Goal: Task Accomplishment & Management: Use online tool/utility

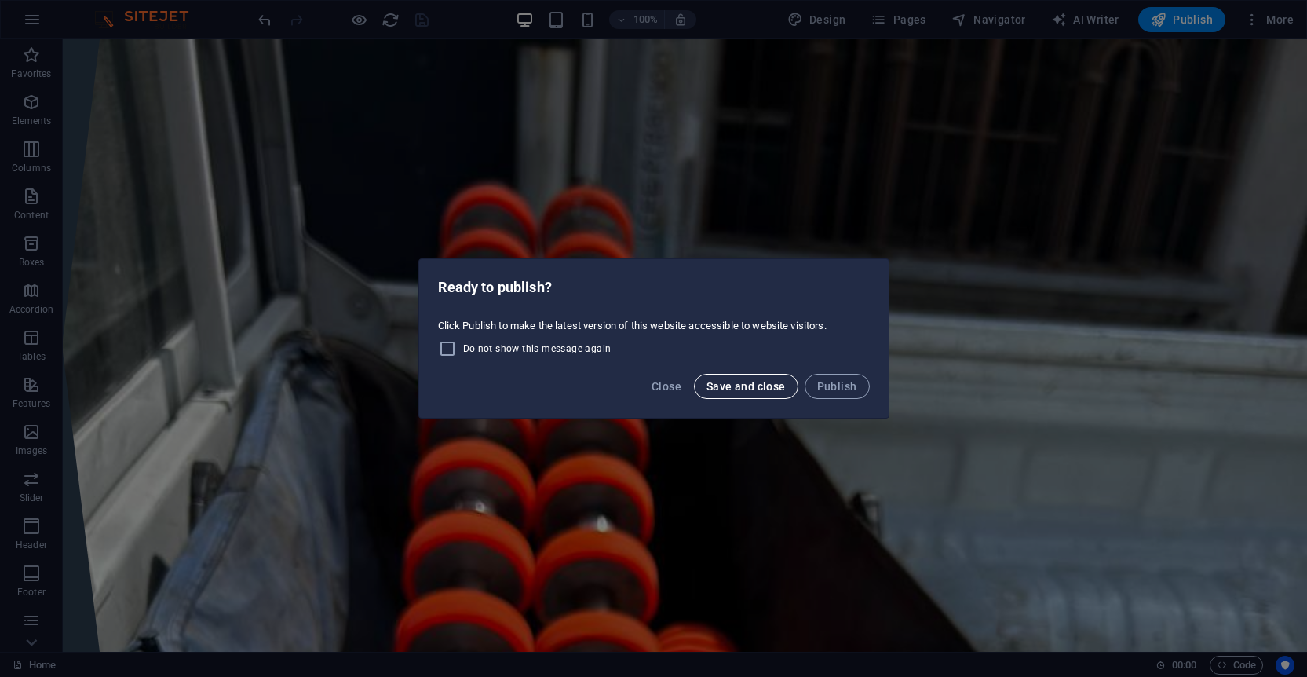
click at [732, 388] on span "Save and close" at bounding box center [746, 386] width 79 height 13
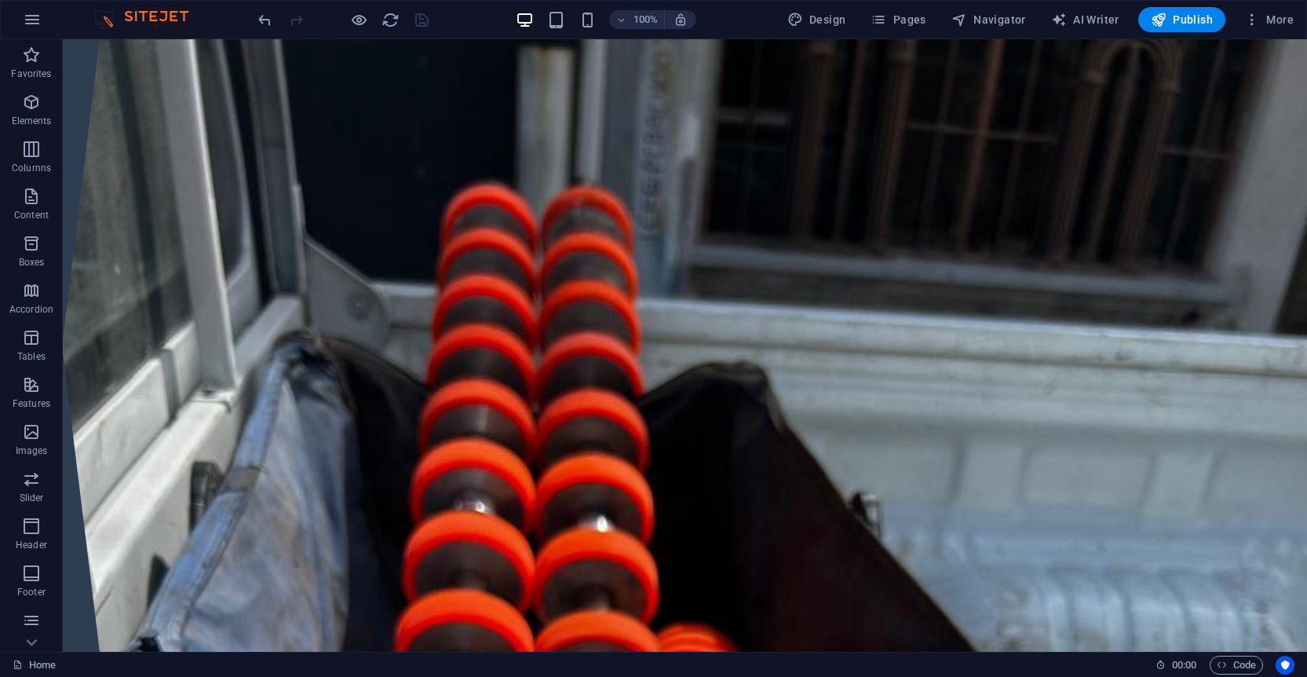
click at [125, 17] on img at bounding box center [149, 19] width 118 height 19
click at [42, 60] on span "Favorites" at bounding box center [31, 65] width 63 height 38
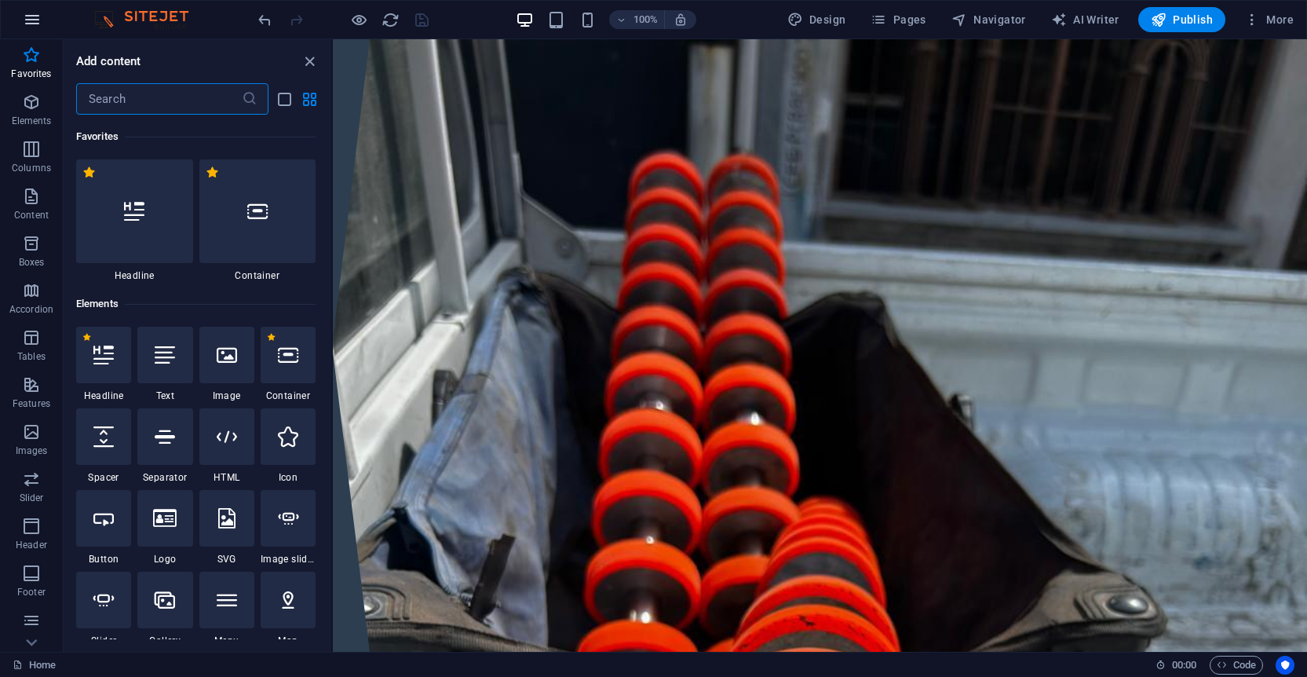
click at [29, 30] on button "button" at bounding box center [32, 20] width 38 height 38
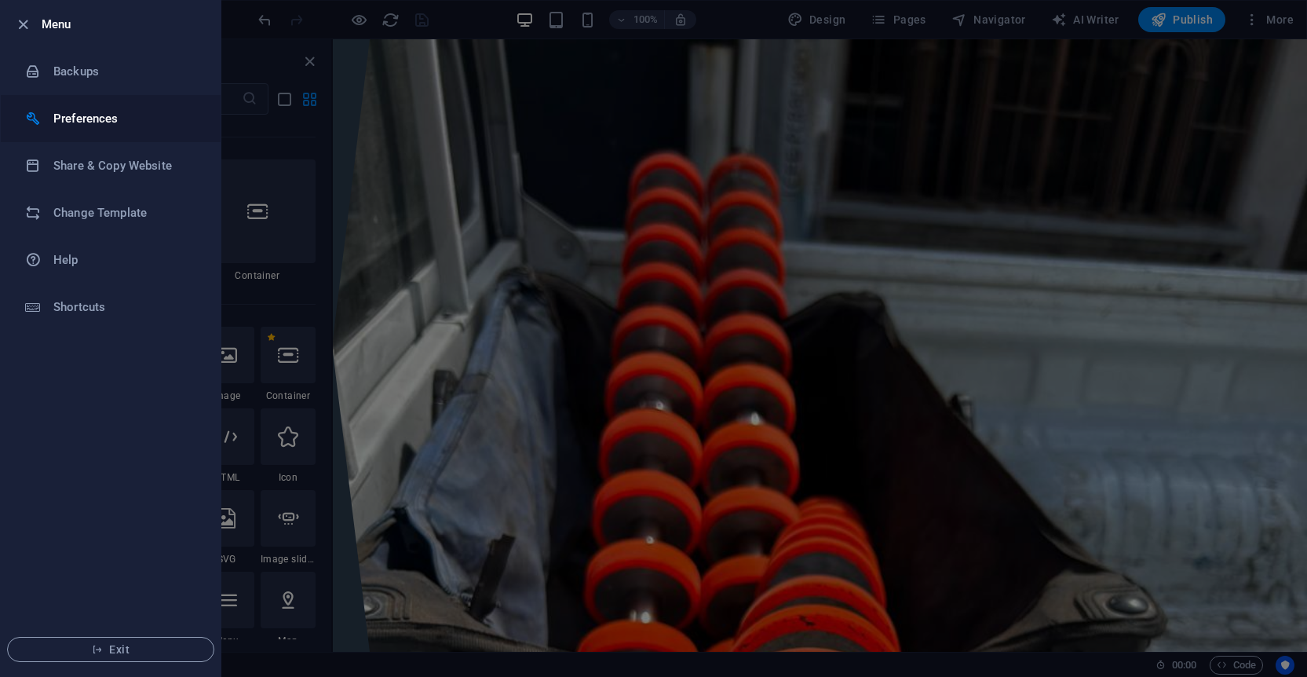
click at [64, 124] on h6 "Preferences" at bounding box center [125, 118] width 145 height 19
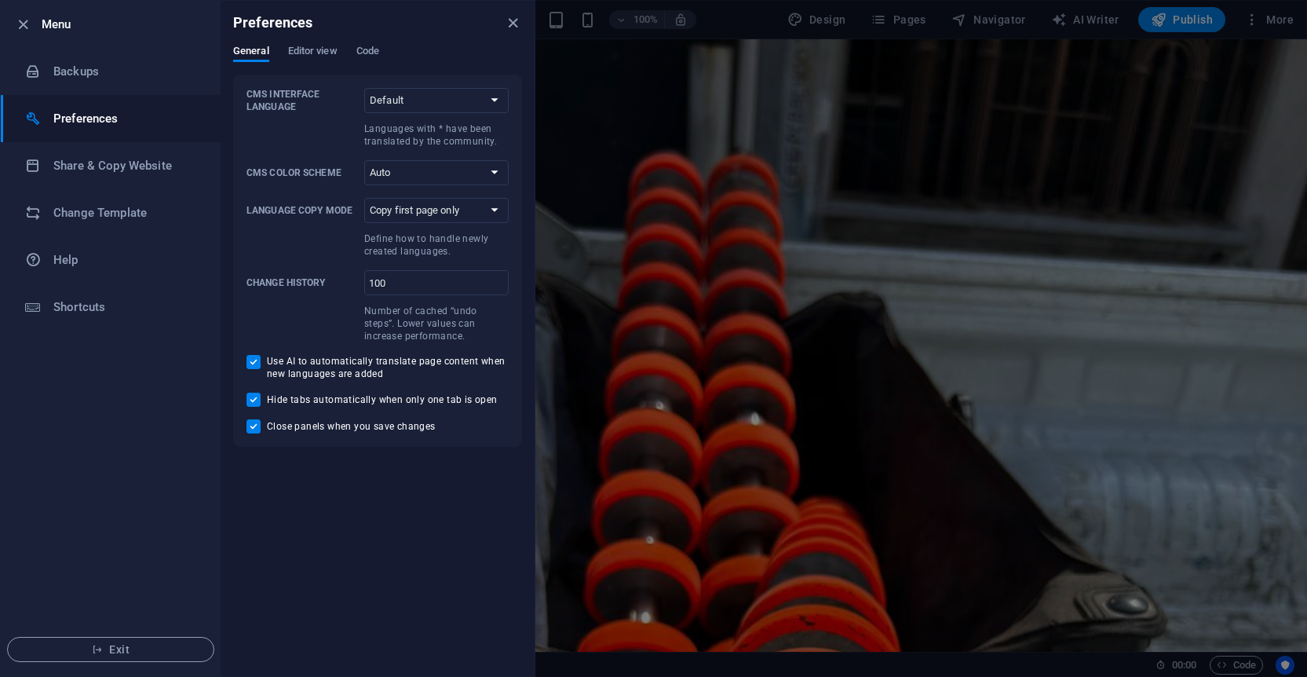
click at [1009, 41] on div at bounding box center [653, 338] width 1307 height 677
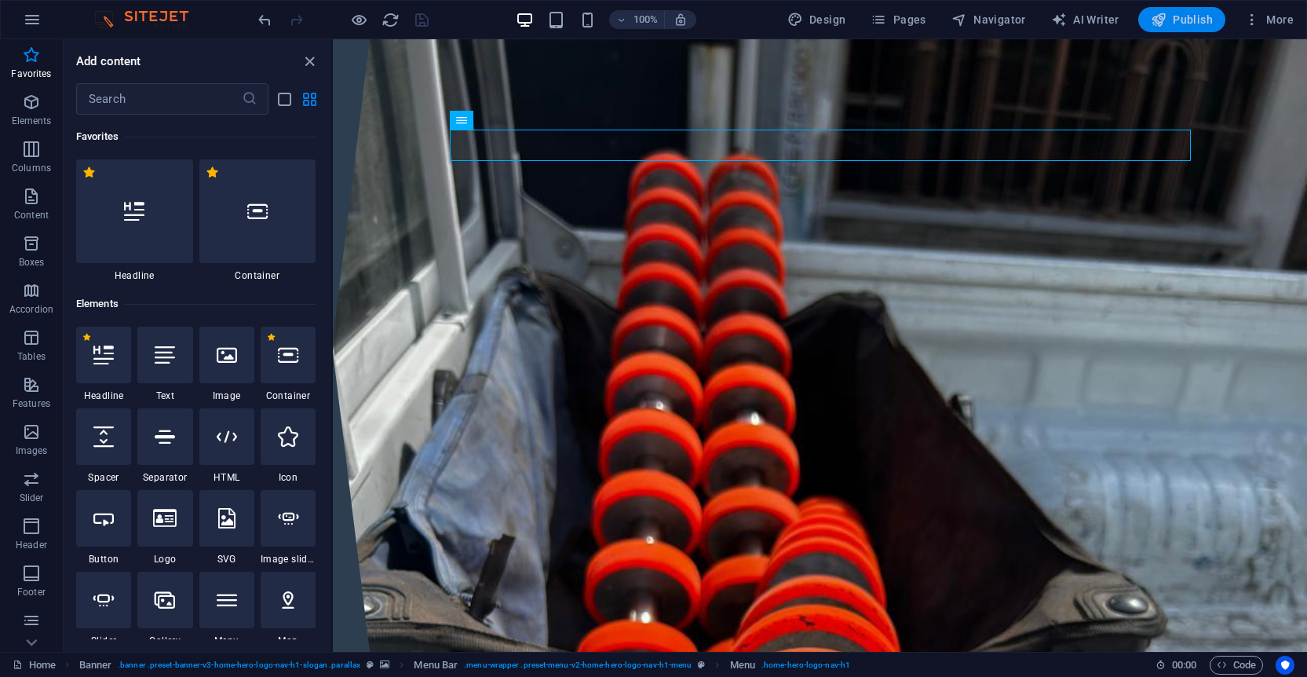
click at [1157, 26] on icon "button" at bounding box center [1159, 20] width 16 height 16
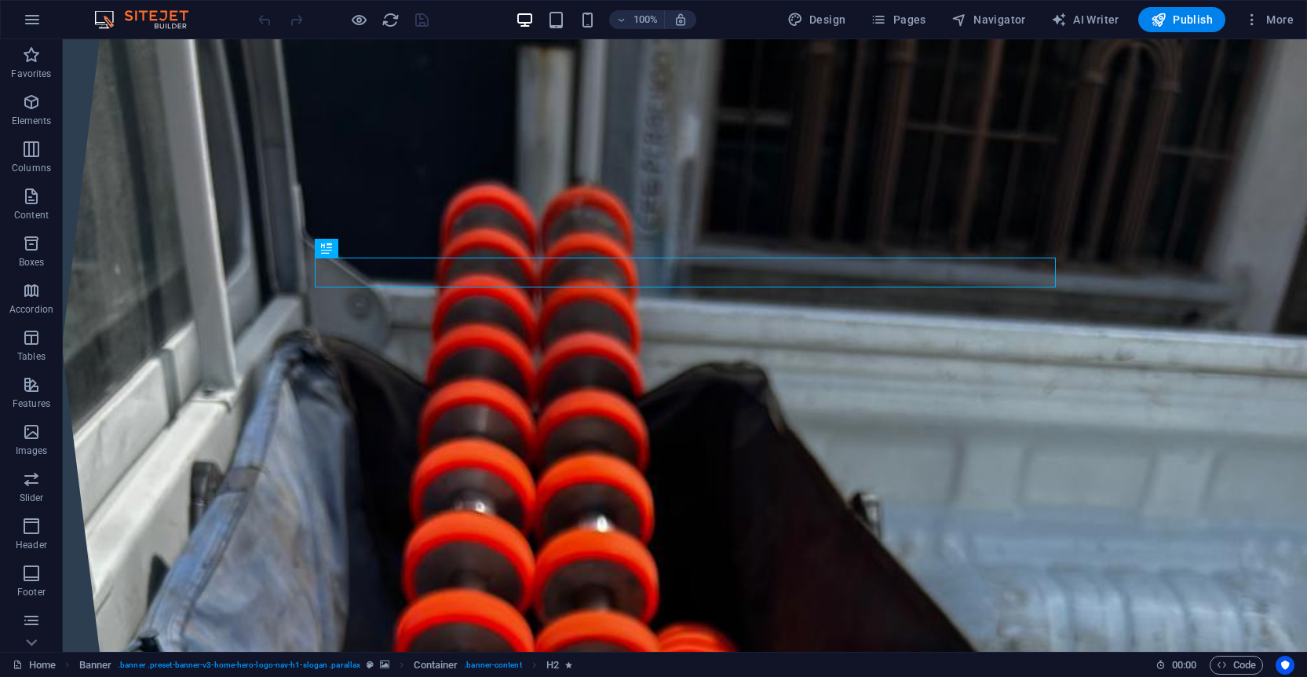
click at [566, 31] on div "100%" at bounding box center [605, 19] width 181 height 25
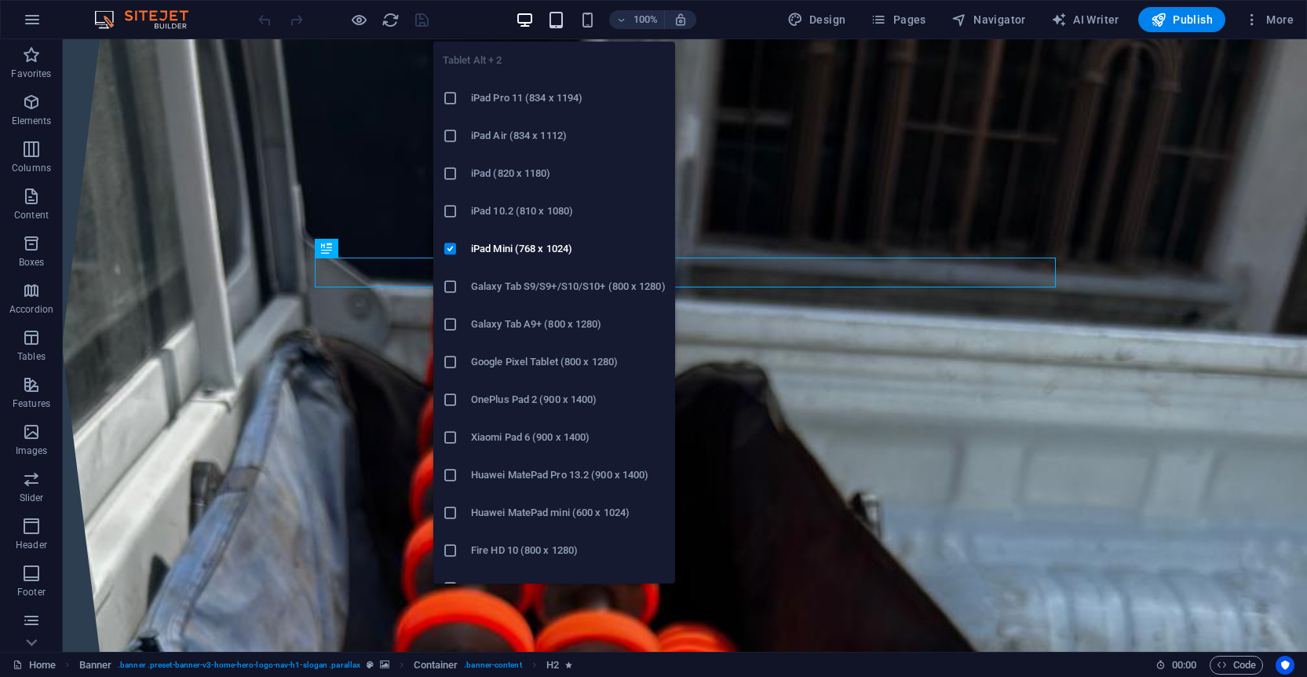
click at [561, 24] on icon "button" at bounding box center [556, 20] width 18 height 18
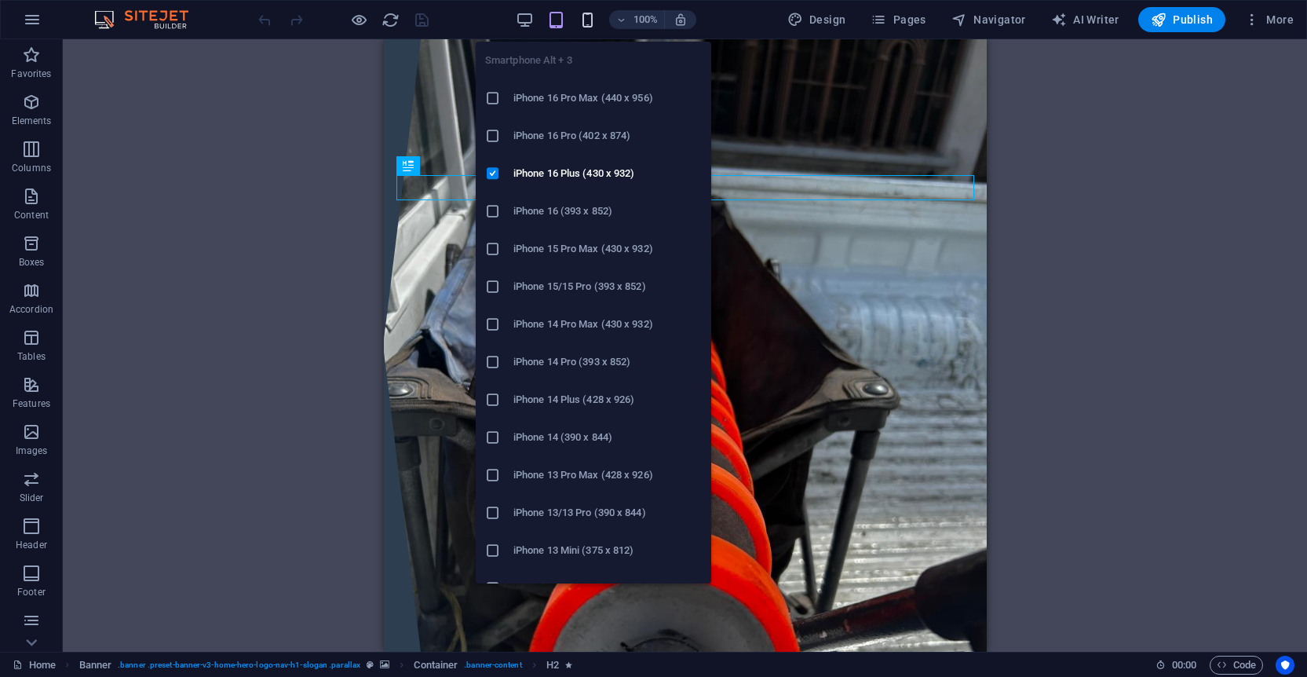
click at [587, 25] on icon "button" at bounding box center [588, 20] width 18 height 18
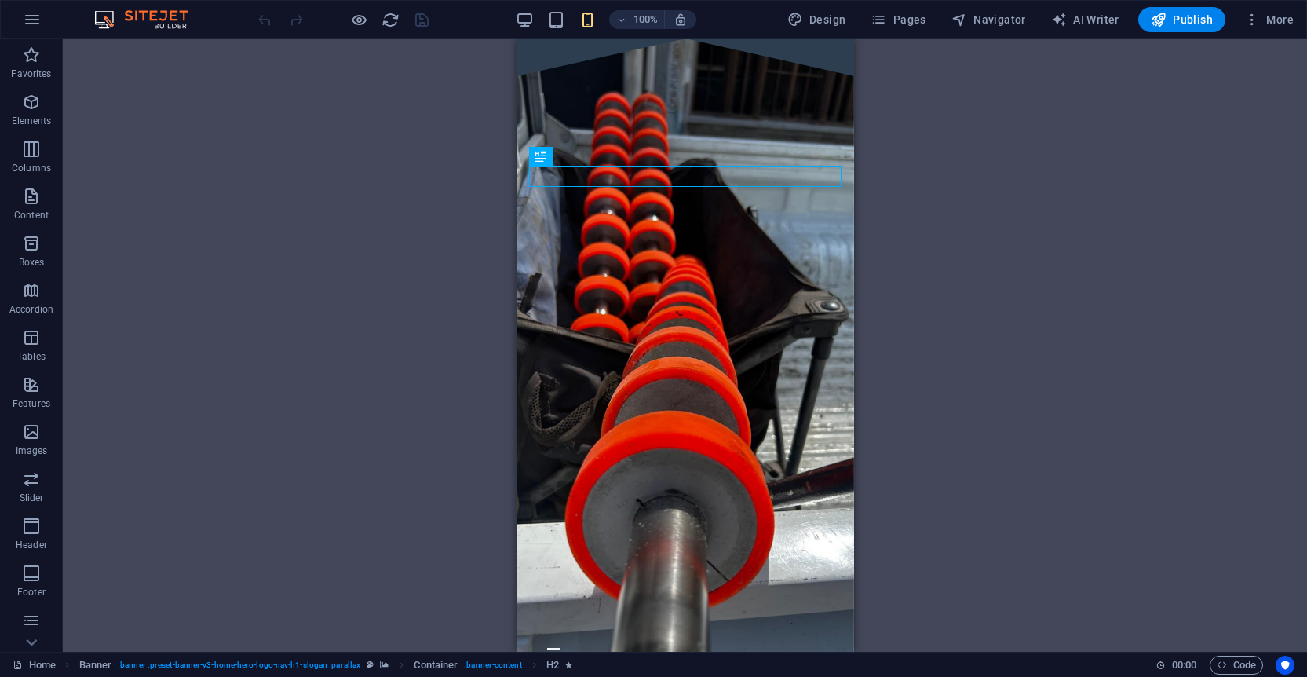
click at [527, 30] on div "100%" at bounding box center [605, 19] width 181 height 25
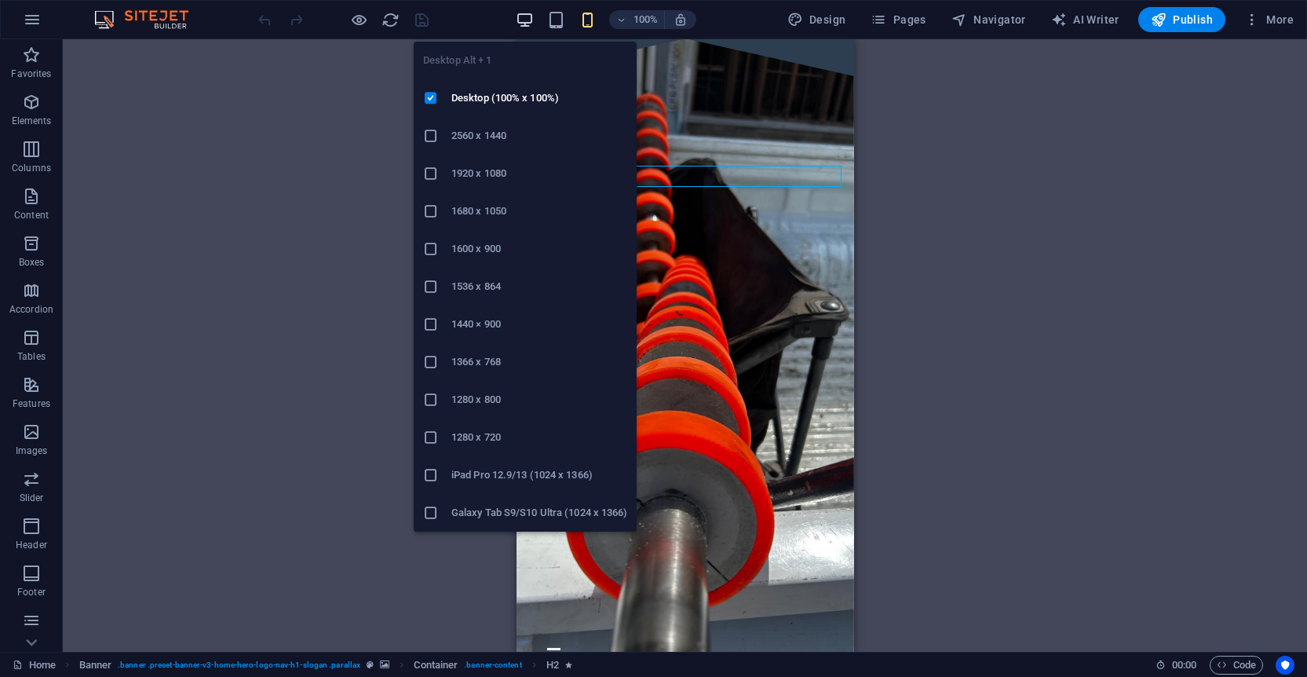
click at [528, 22] on icon "button" at bounding box center [525, 20] width 18 height 18
